Goal: Transaction & Acquisition: Purchase product/service

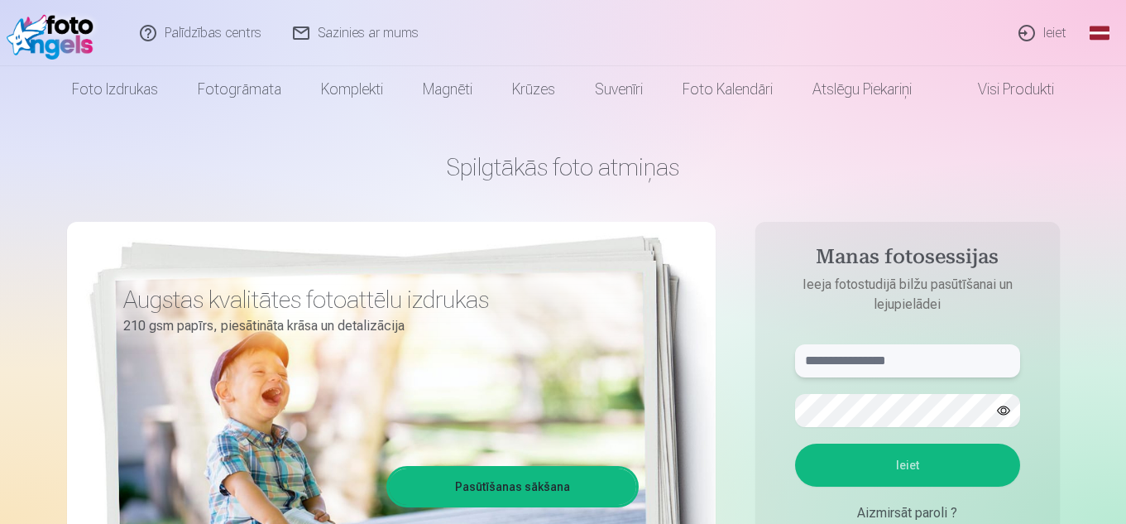
click at [844, 373] on input "text" at bounding box center [907, 360] width 225 height 33
type input "**********"
click at [1005, 407] on button "button" at bounding box center [1003, 410] width 31 height 31
click at [964, 450] on button "Ieiet" at bounding box center [907, 465] width 225 height 43
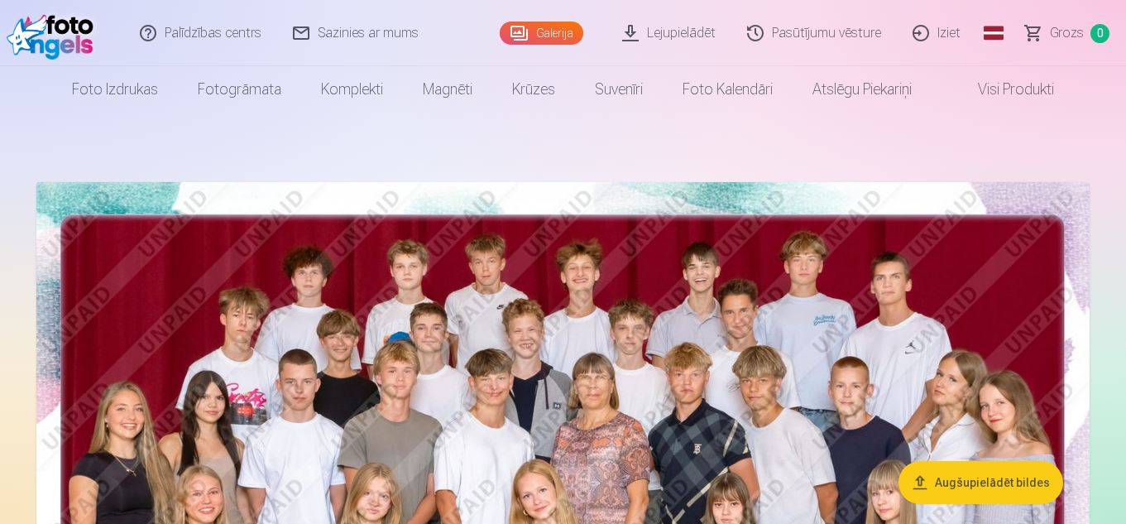
click at [1031, 488] on button "Augšupielādēt bildes" at bounding box center [981, 482] width 165 height 43
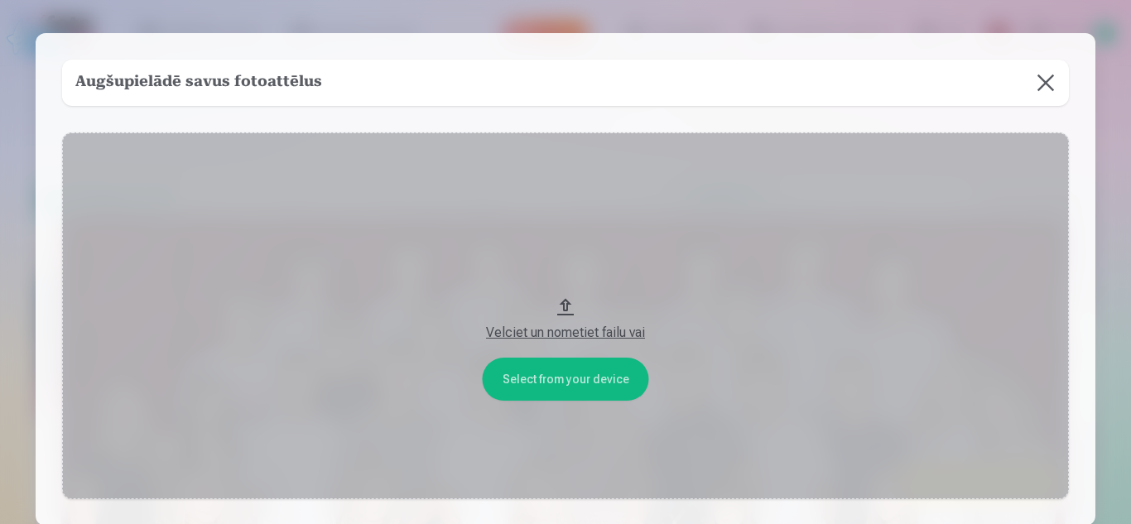
click at [1035, 80] on button at bounding box center [1045, 83] width 46 height 46
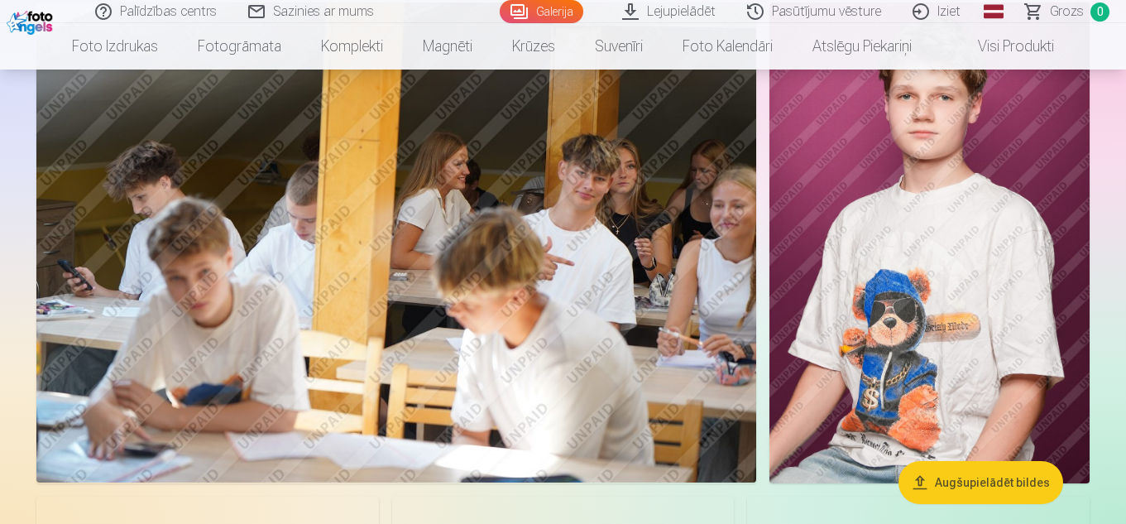
scroll to position [894, 0]
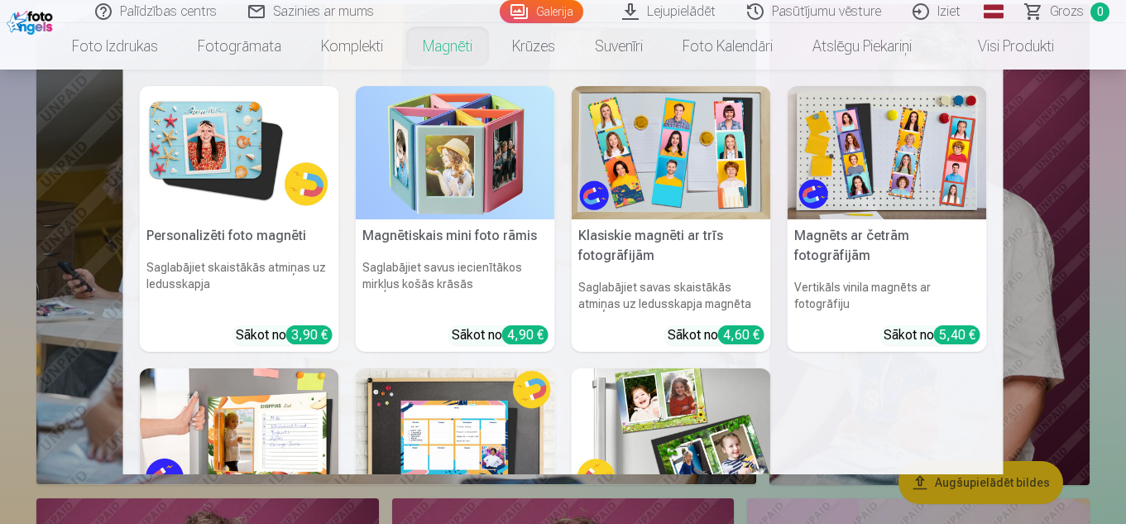
click at [459, 49] on link "Magnēti" at bounding box center [447, 46] width 89 height 46
